Goal: Task Accomplishment & Management: Use online tool/utility

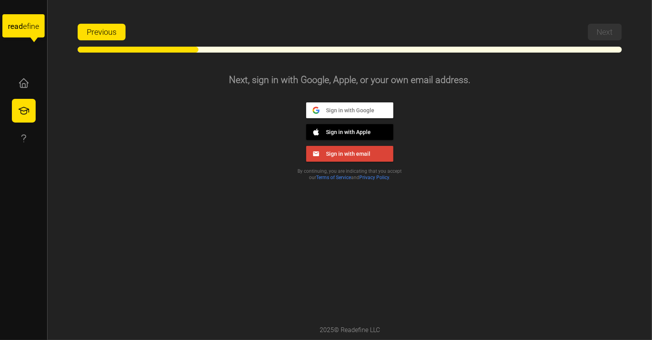
click at [332, 110] on span "Sign in with Google" at bounding box center [346, 109] width 55 height 7
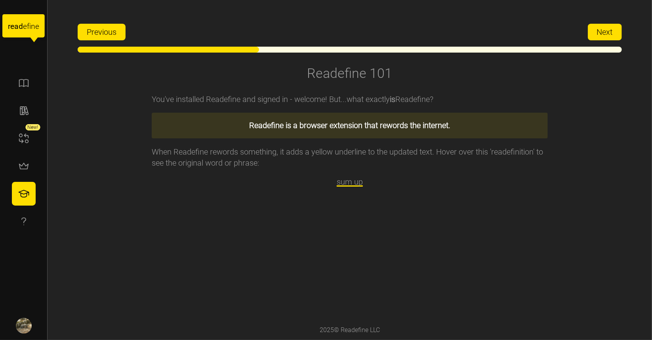
click at [454, 164] on p "When Readefine rewords something, it adds a yellow underline to the updated tex…" at bounding box center [350, 157] width 396 height 22
click at [617, 36] on button "Next" at bounding box center [605, 32] width 34 height 17
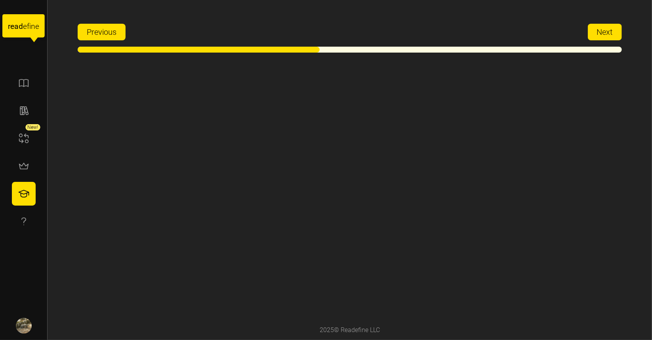
click at [617, 36] on button "Next" at bounding box center [605, 32] width 34 height 17
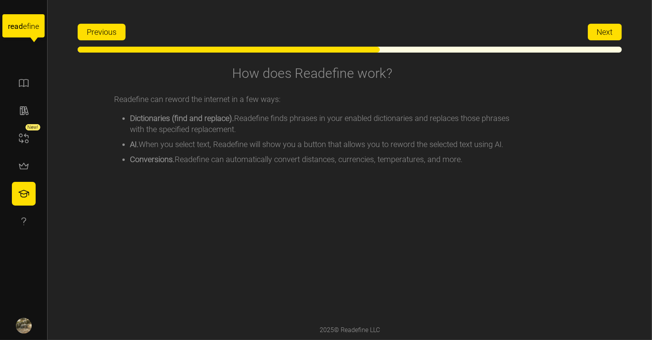
click at [617, 36] on button "Next" at bounding box center [605, 32] width 34 height 17
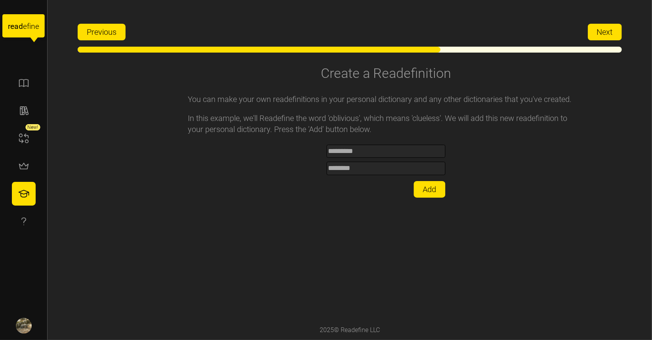
click at [617, 36] on button "Next" at bounding box center [605, 32] width 34 height 17
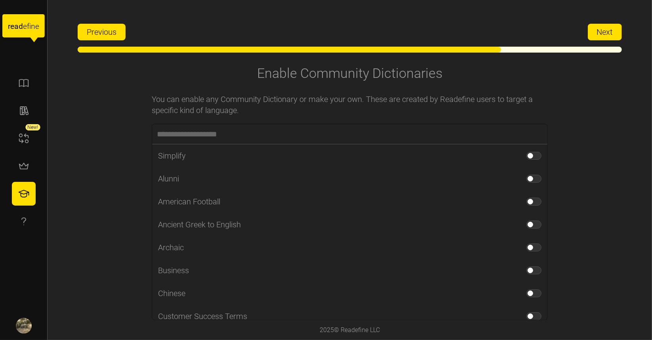
click at [617, 36] on button "Next" at bounding box center [605, 32] width 34 height 17
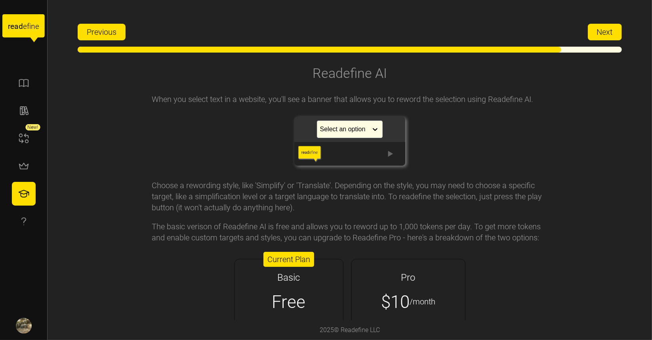
click at [617, 36] on button "Next" at bounding box center [605, 32] width 34 height 17
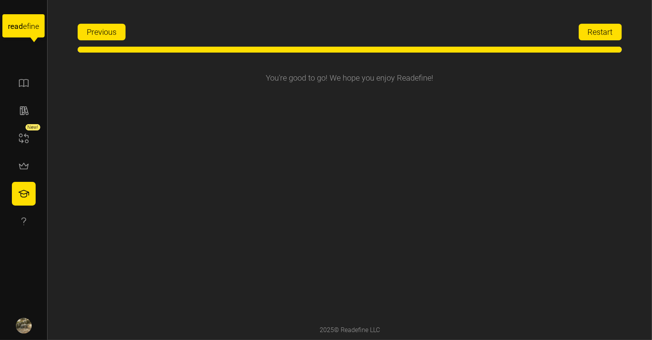
click at [617, 36] on button "Restart" at bounding box center [599, 32] width 43 height 17
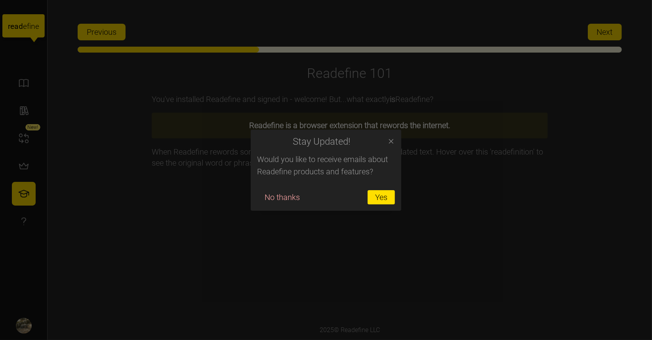
click at [603, 38] on div at bounding box center [326, 170] width 652 height 340
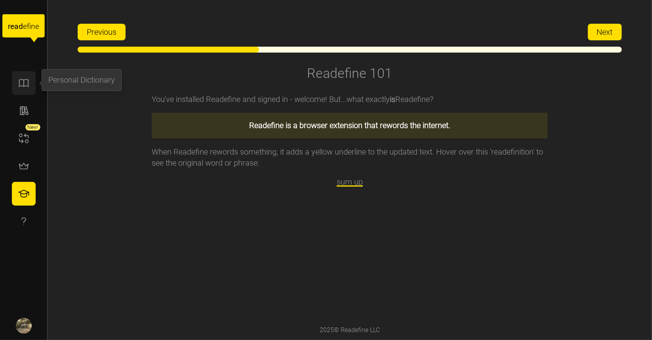
click at [18, 92] on button "button" at bounding box center [24, 83] width 24 height 24
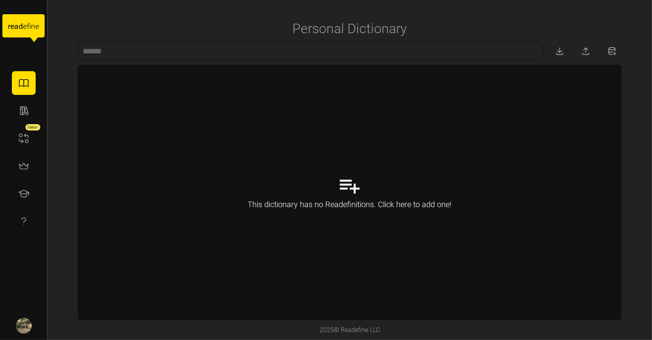
click at [337, 196] on div "This dictionary has no Readefinitions. Click here to add one!" at bounding box center [349, 192] width 543 height 255
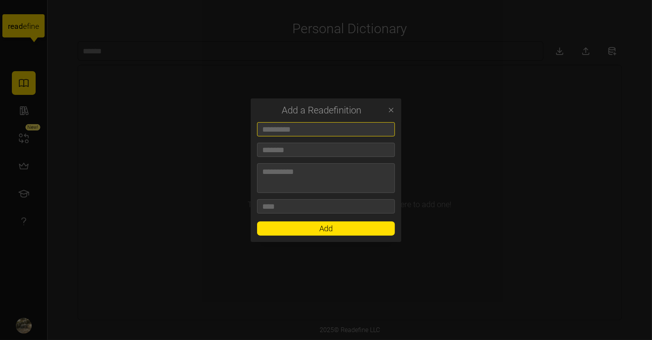
click at [307, 130] on input at bounding box center [326, 129] width 138 height 14
type input "****"
type input "********"
